Goal: Information Seeking & Learning: Learn about a topic

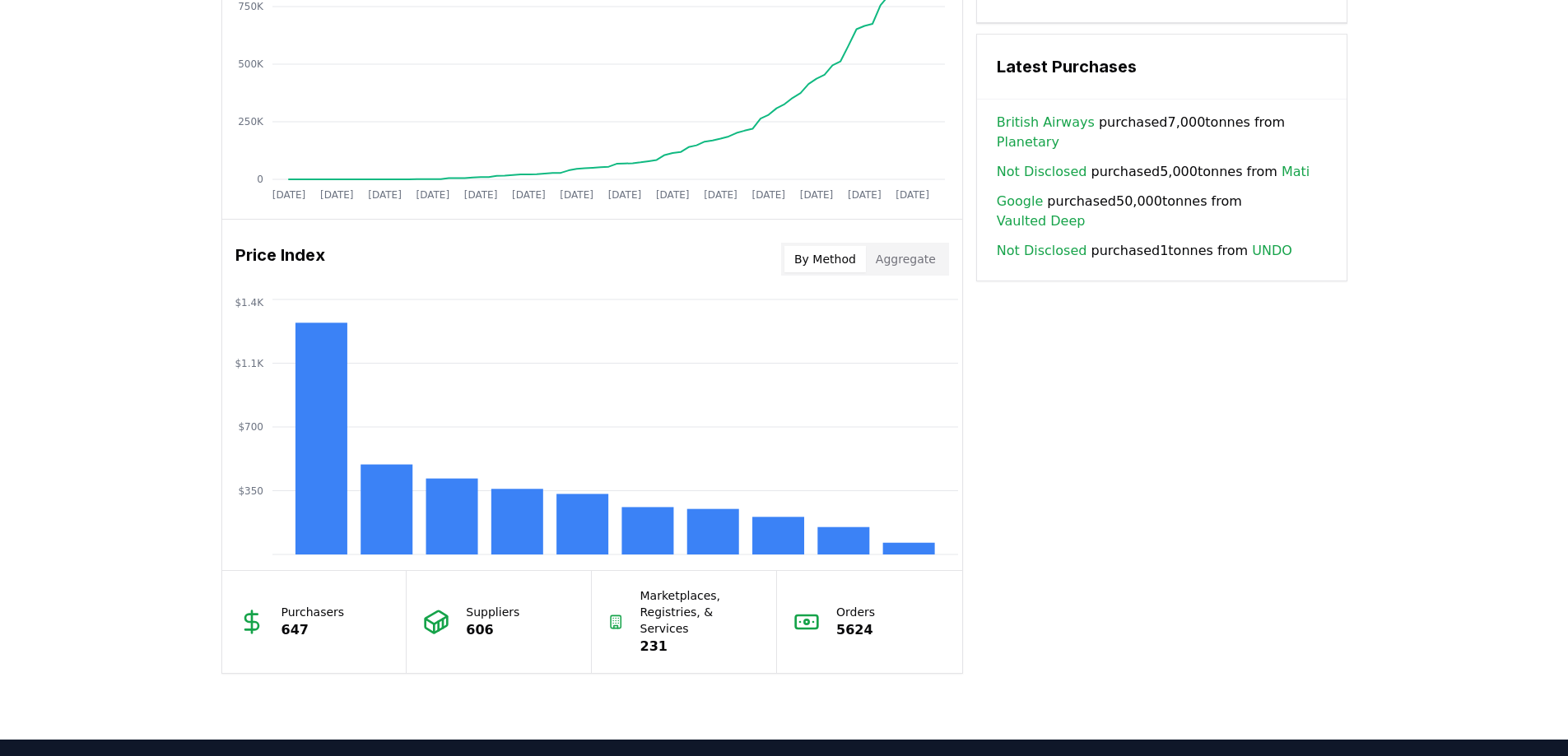
scroll to position [1234, 0]
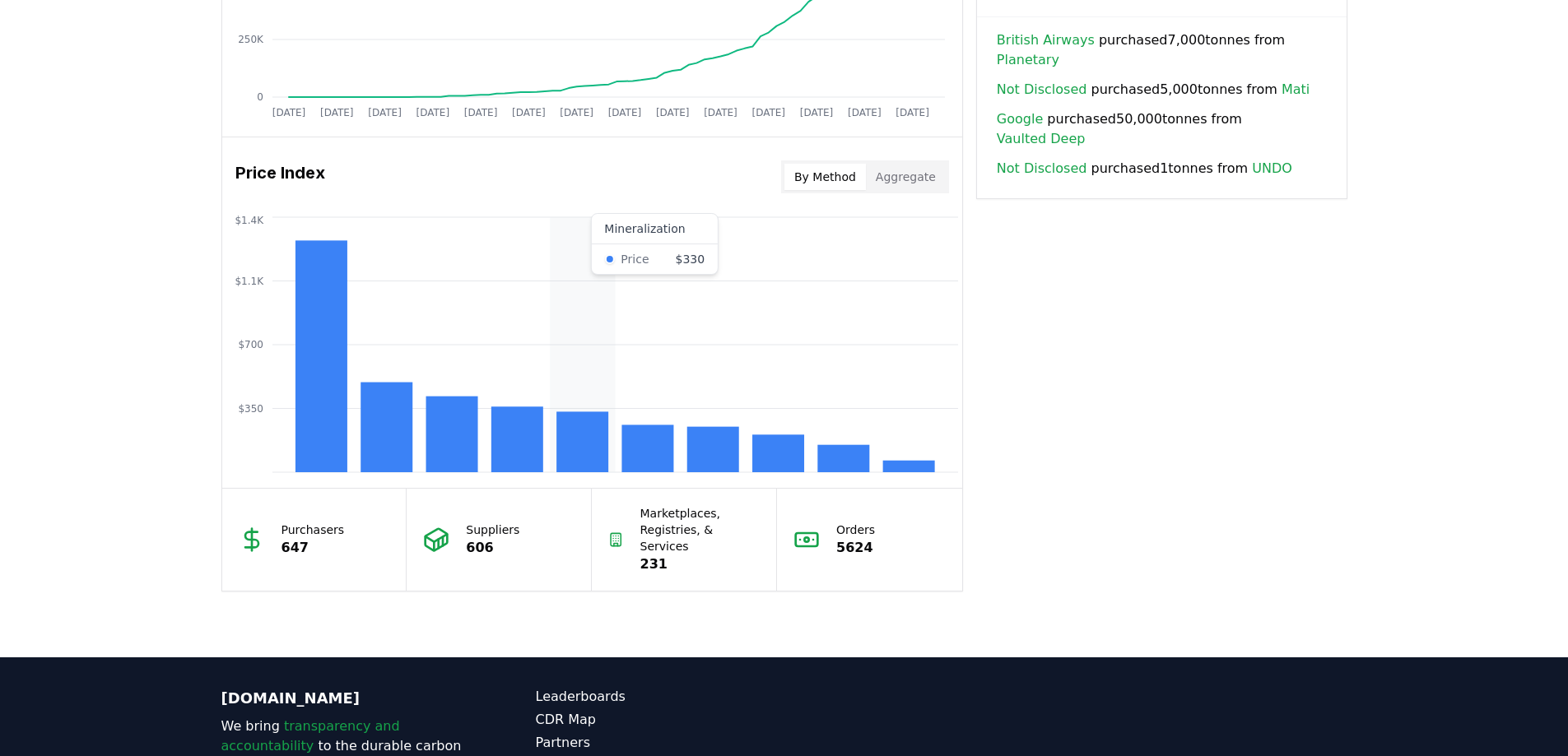
click at [581, 458] on rect at bounding box center [582, 442] width 52 height 61
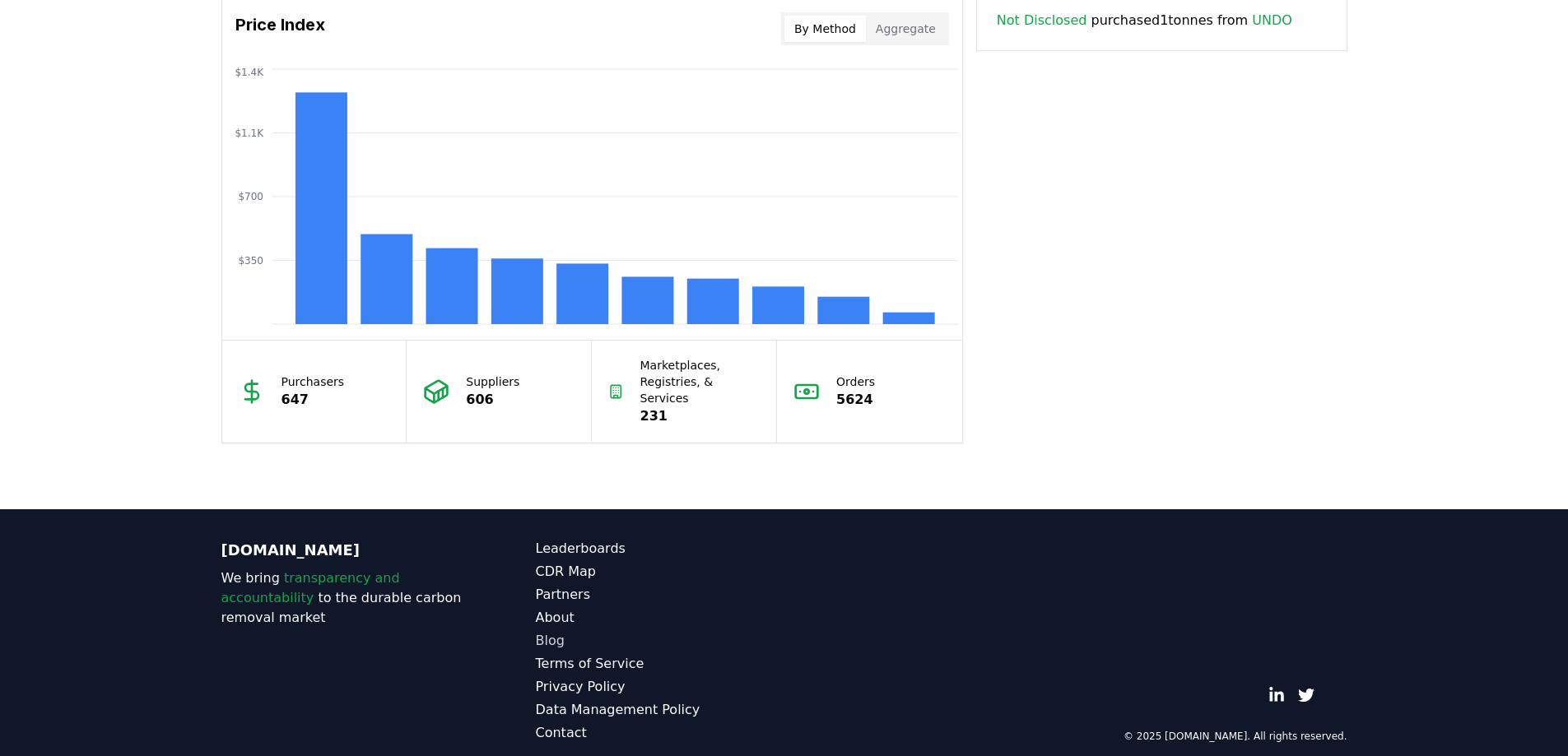
click at [553, 631] on link "Blog" at bounding box center [660, 641] width 249 height 20
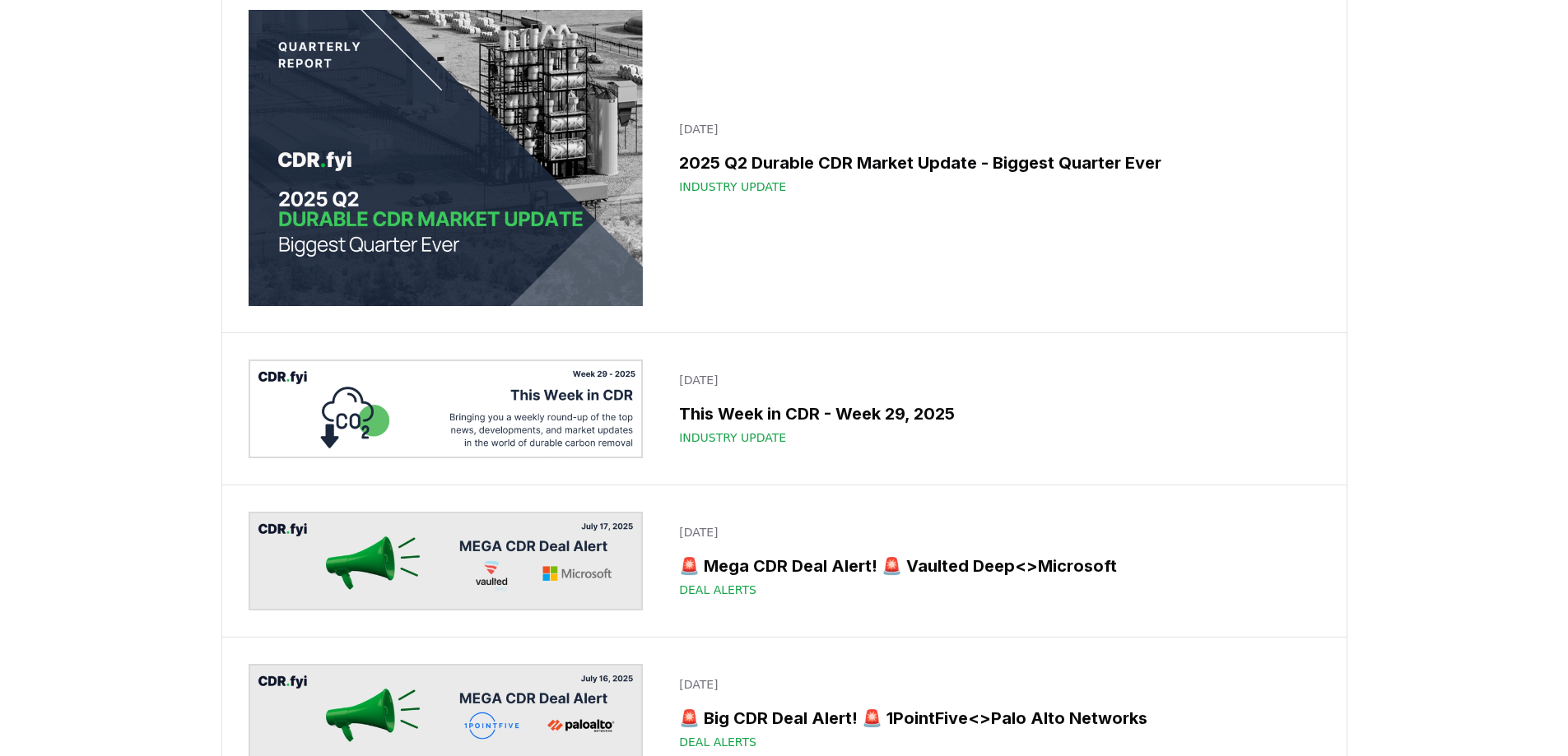
scroll to position [2632, 0]
